Goal: Register for event/course

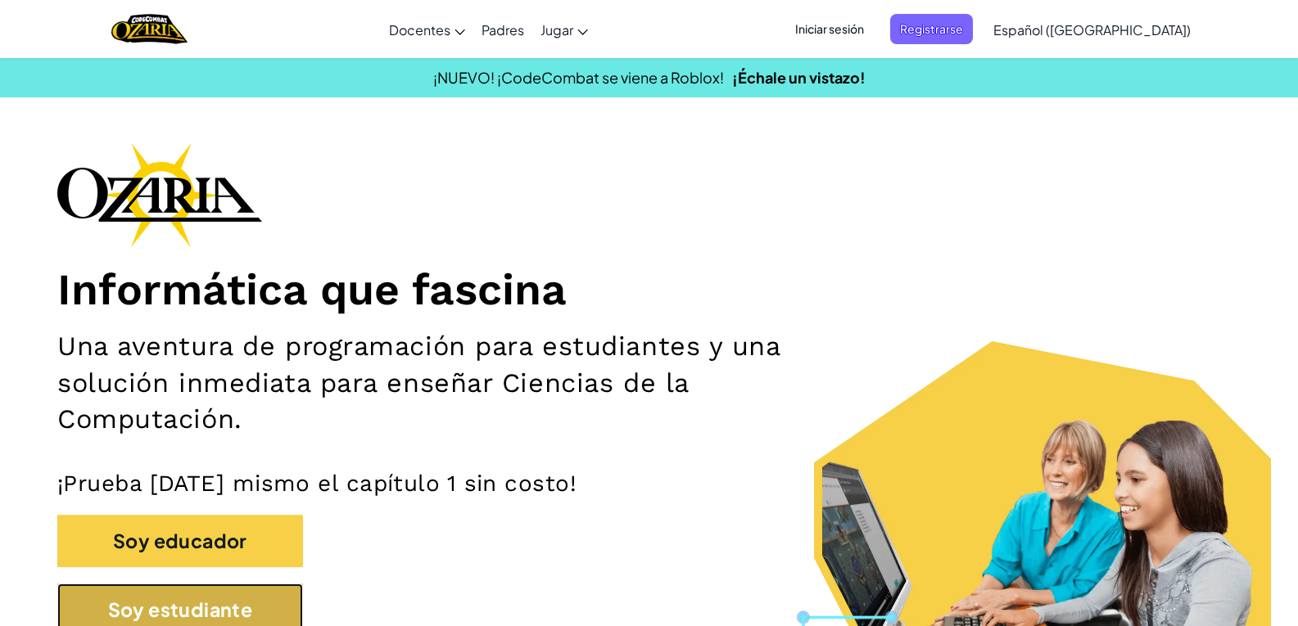
click at [146, 610] on button "Soy estudiante" at bounding box center [180, 610] width 246 height 53
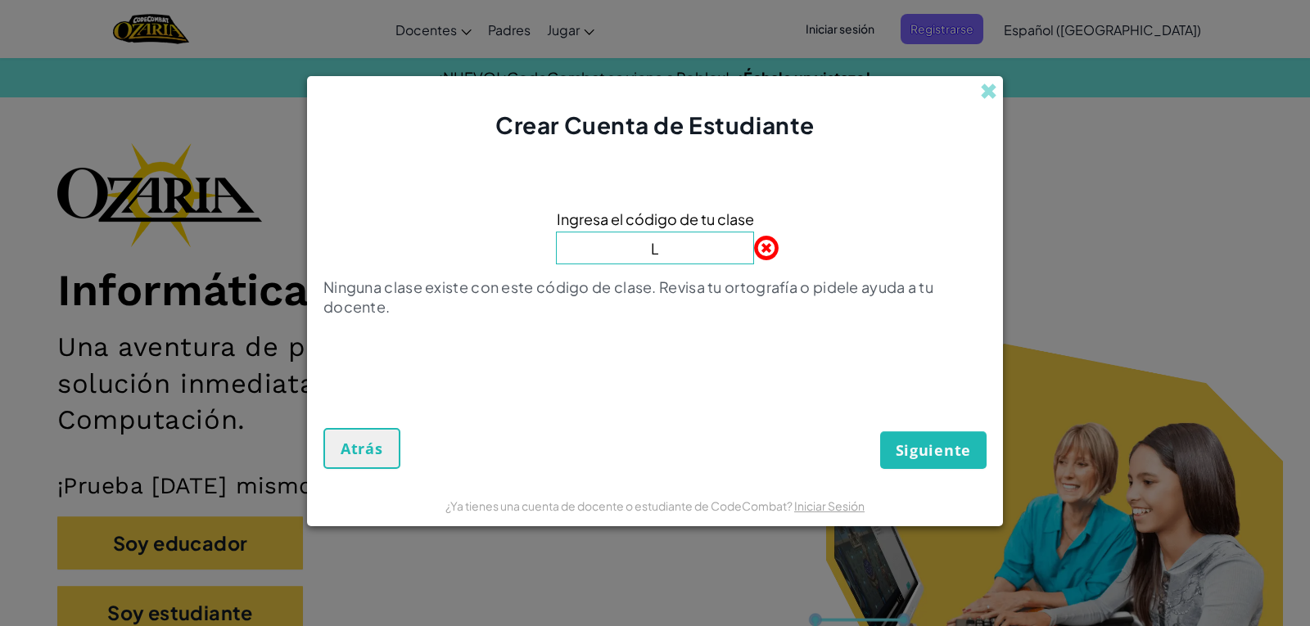
type input "LeafGiftWarm"
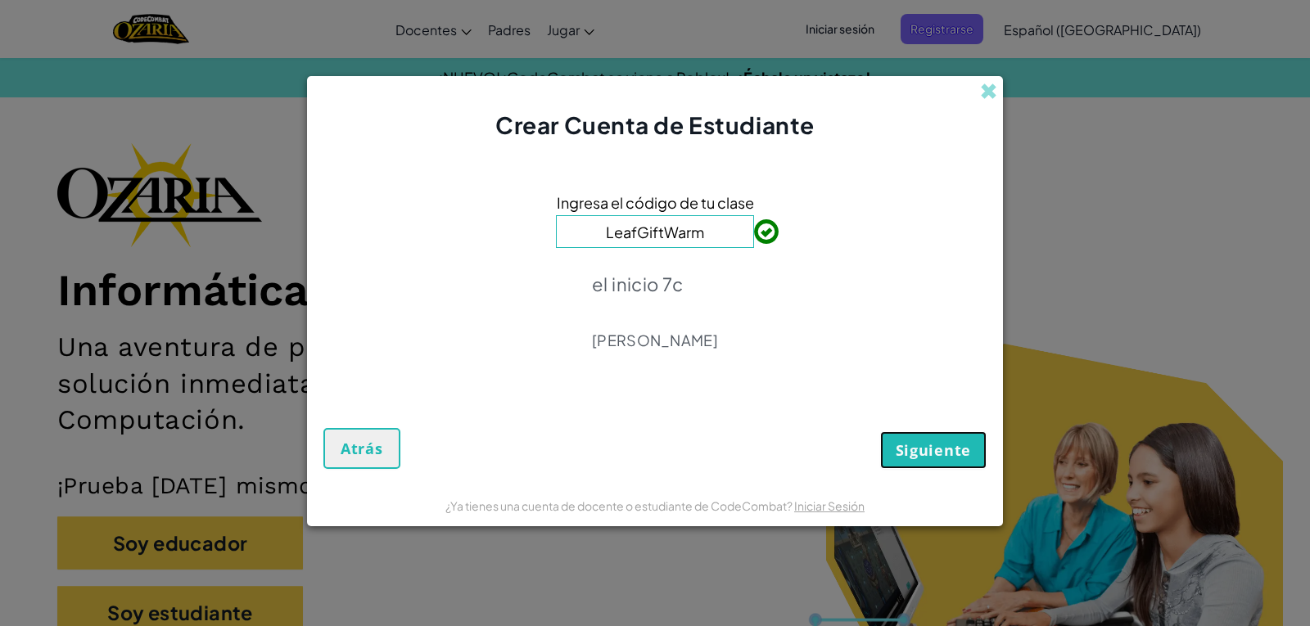
click at [919, 463] on button "Siguiente" at bounding box center [933, 451] width 106 height 38
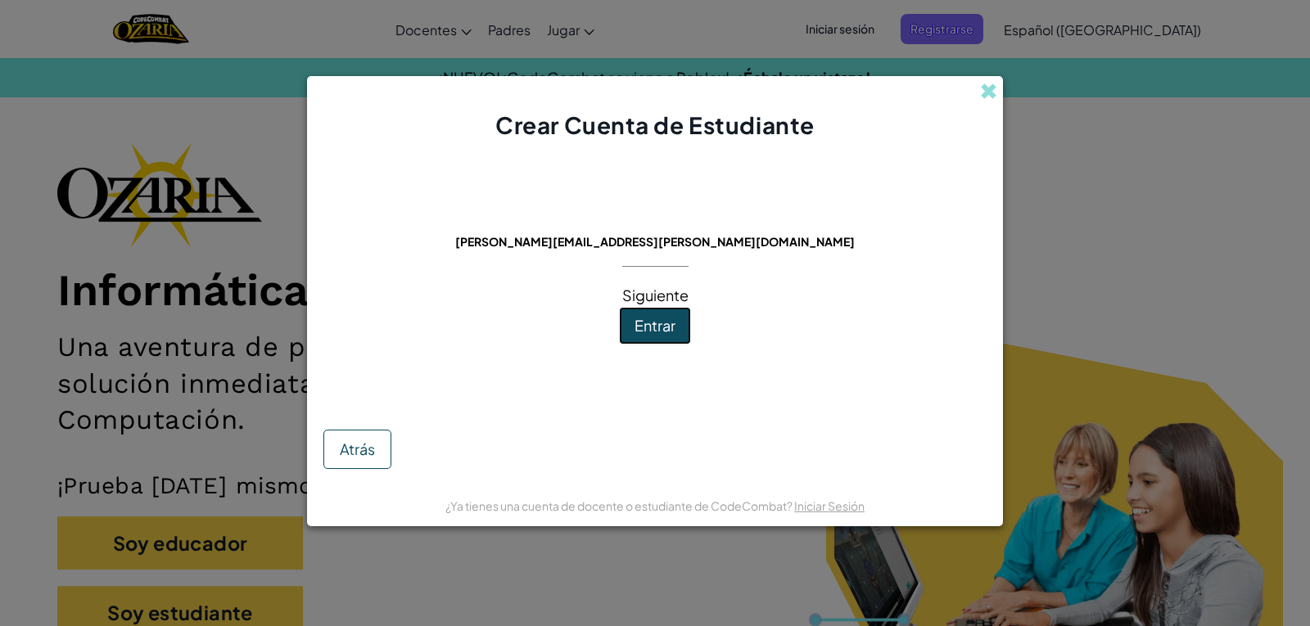
click at [662, 322] on span "Entrar" at bounding box center [655, 325] width 41 height 19
